Goal: Task Accomplishment & Management: Use online tool/utility

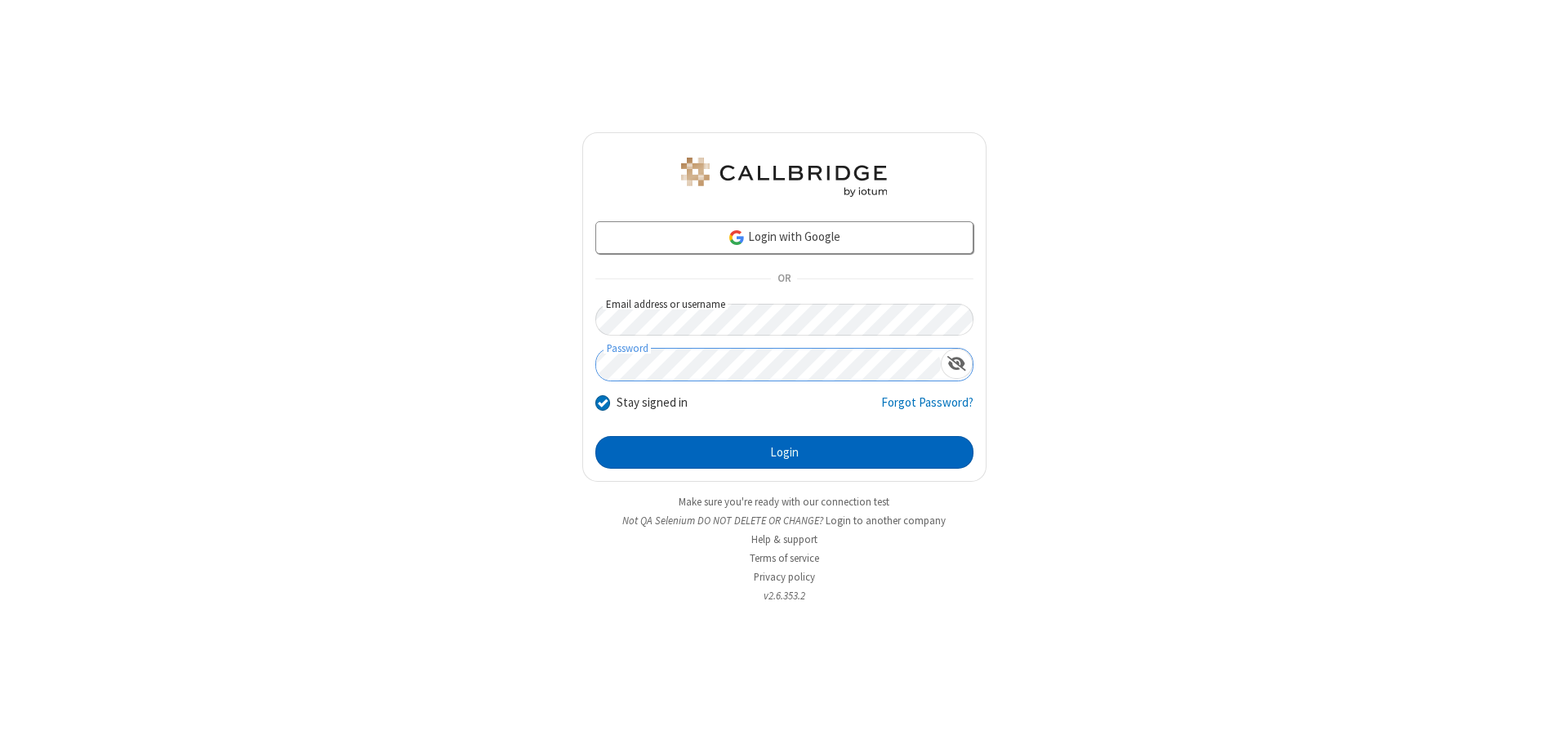
click at [784, 452] on button "Login" at bounding box center [784, 452] width 378 height 32
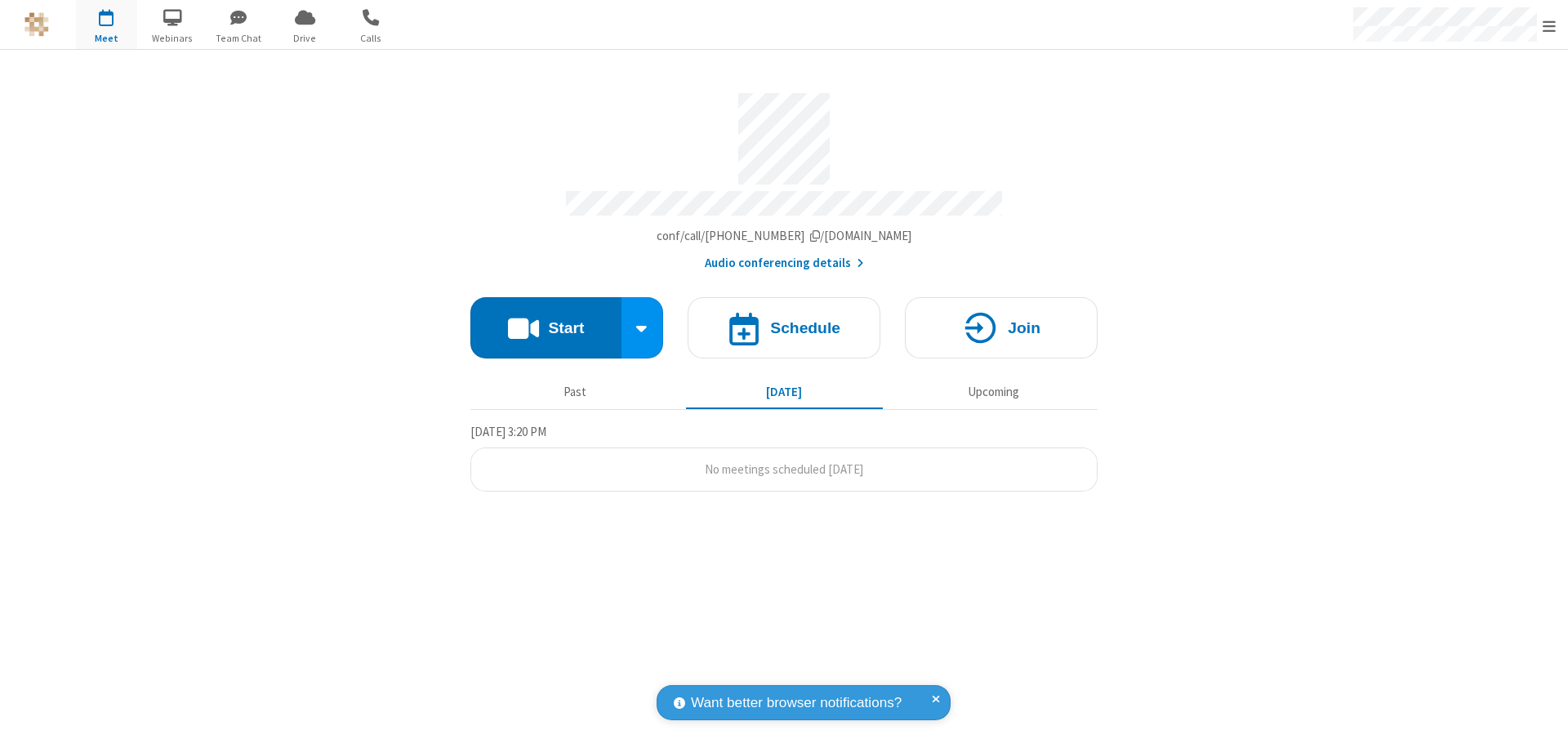
click at [546, 320] on button "Start" at bounding box center [546, 328] width 151 height 61
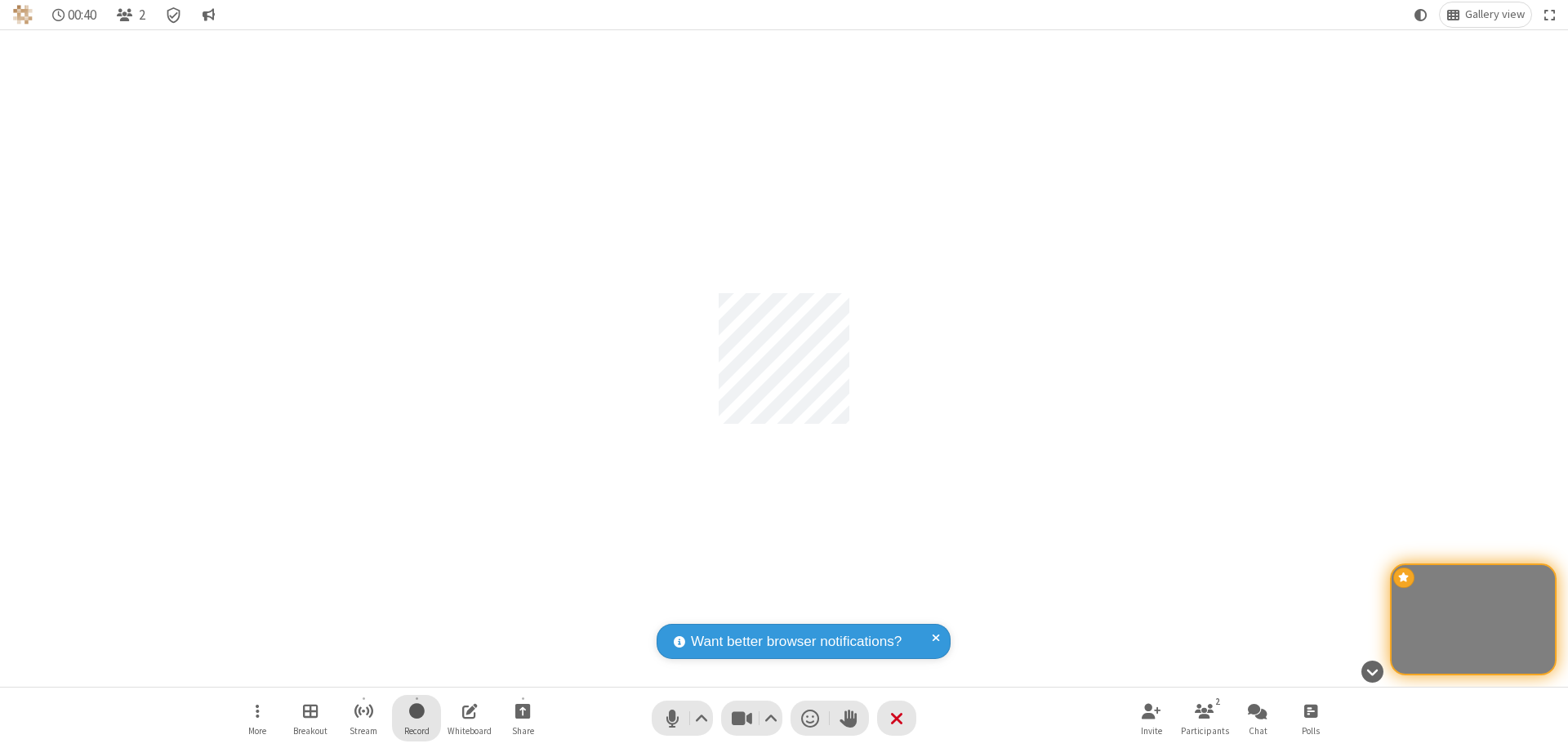
click at [416, 717] on span "Start recording" at bounding box center [416, 710] width 15 height 21
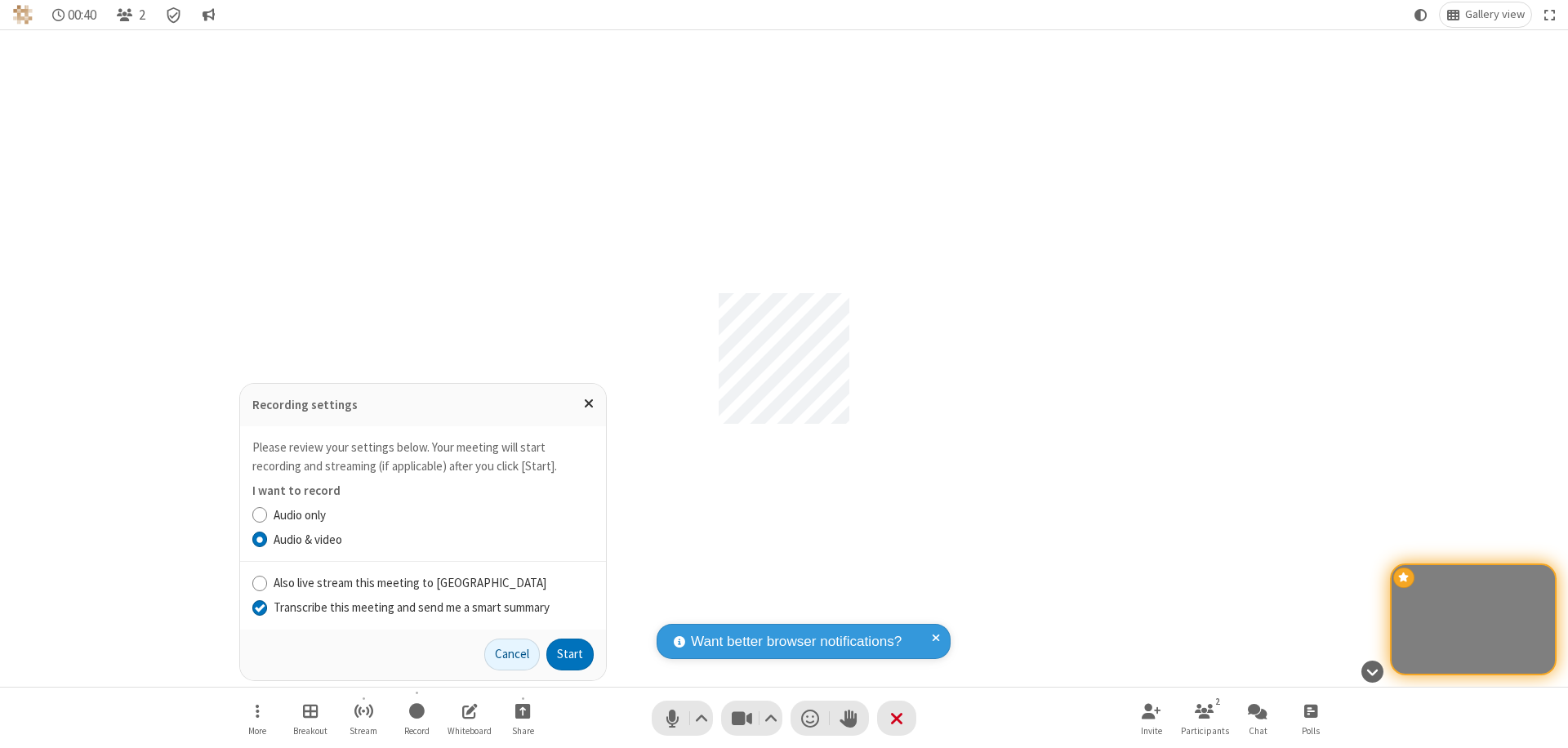
click at [259, 607] on input "Transcribe this meeting and send me a smart summary" at bounding box center [260, 607] width 15 height 17
click at [432, 539] on label "Audio & video" at bounding box center [433, 539] width 320 height 19
click at [268, 539] on input "Audio & video" at bounding box center [260, 539] width 15 height 17
click at [570, 654] on button "Start" at bounding box center [570, 654] width 48 height 32
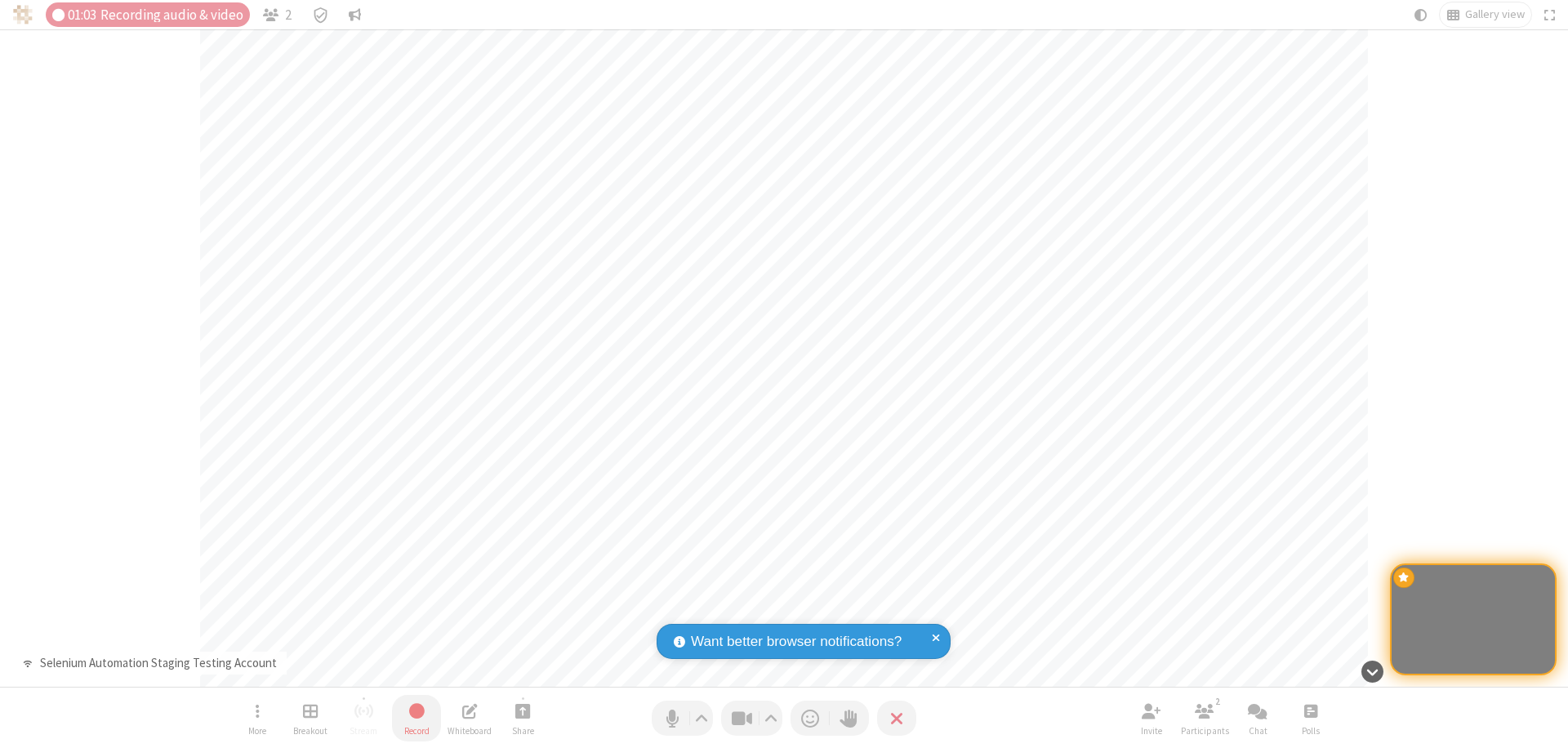
click at [416, 717] on span "Stop recording" at bounding box center [415, 710] width 19 height 21
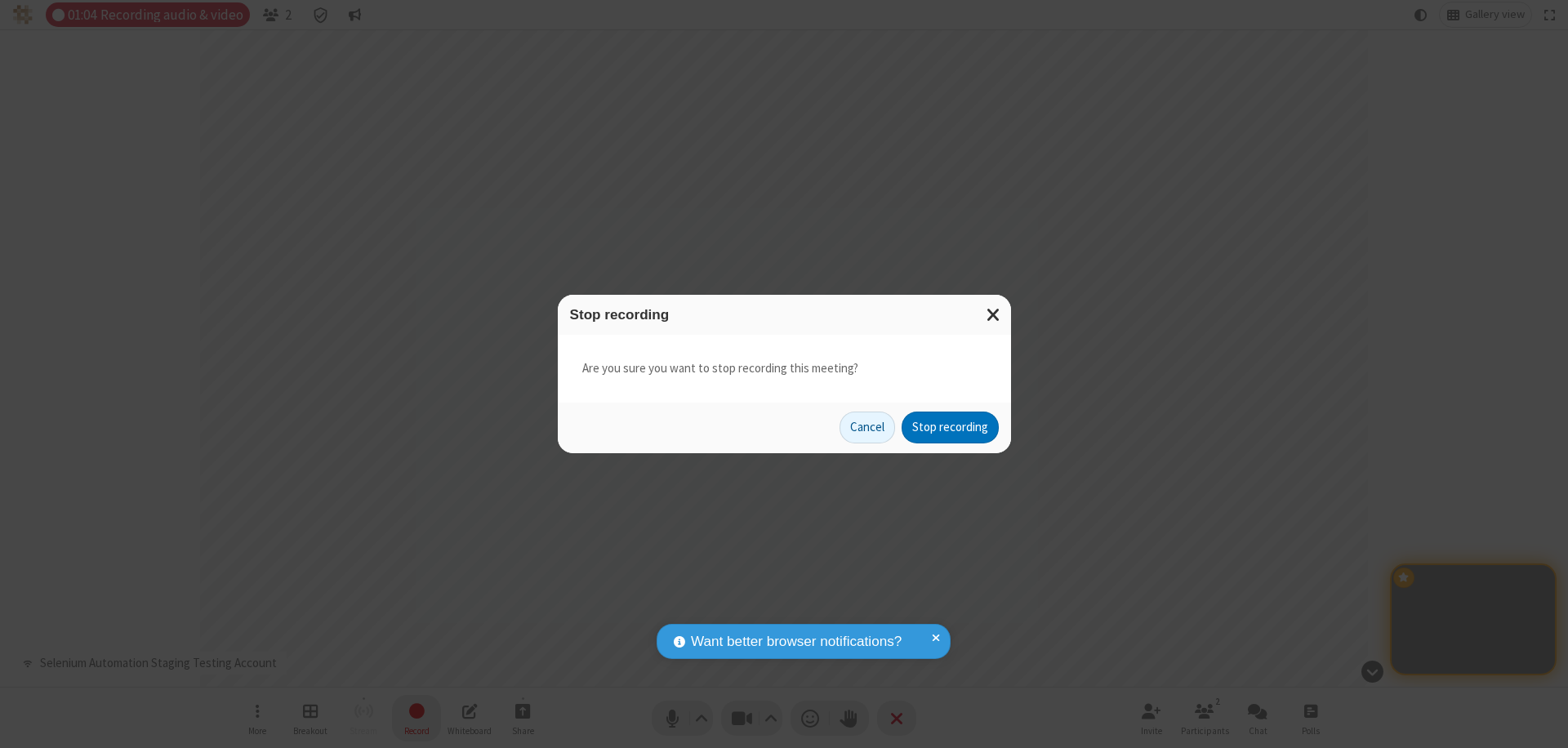
click at [949, 427] on button "Stop recording" at bounding box center [950, 428] width 97 height 32
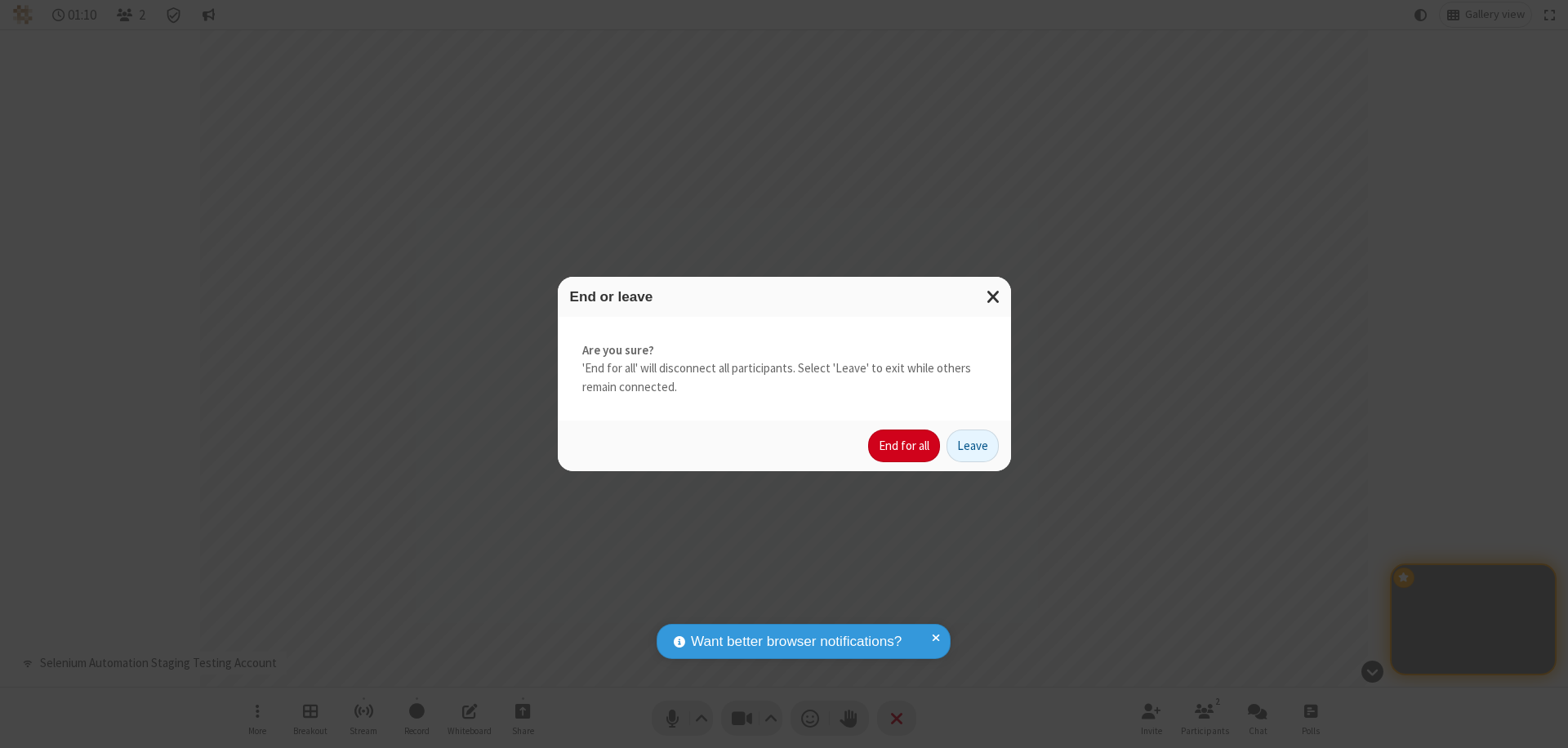
click at [904, 446] on button "End for all" at bounding box center [904, 446] width 72 height 32
